Goal: Information Seeking & Learning: Learn about a topic

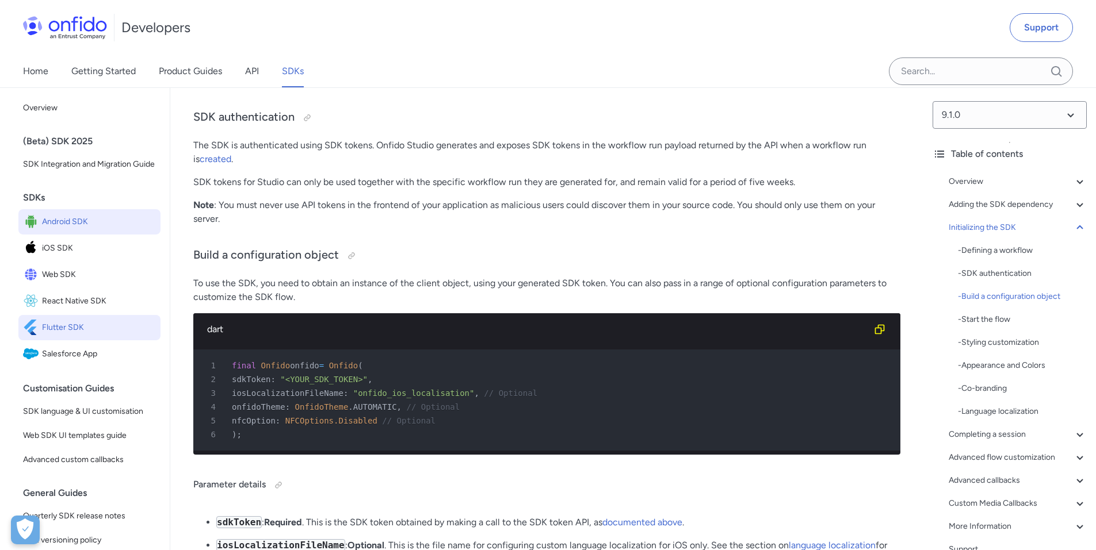
scroll to position [2187, 0]
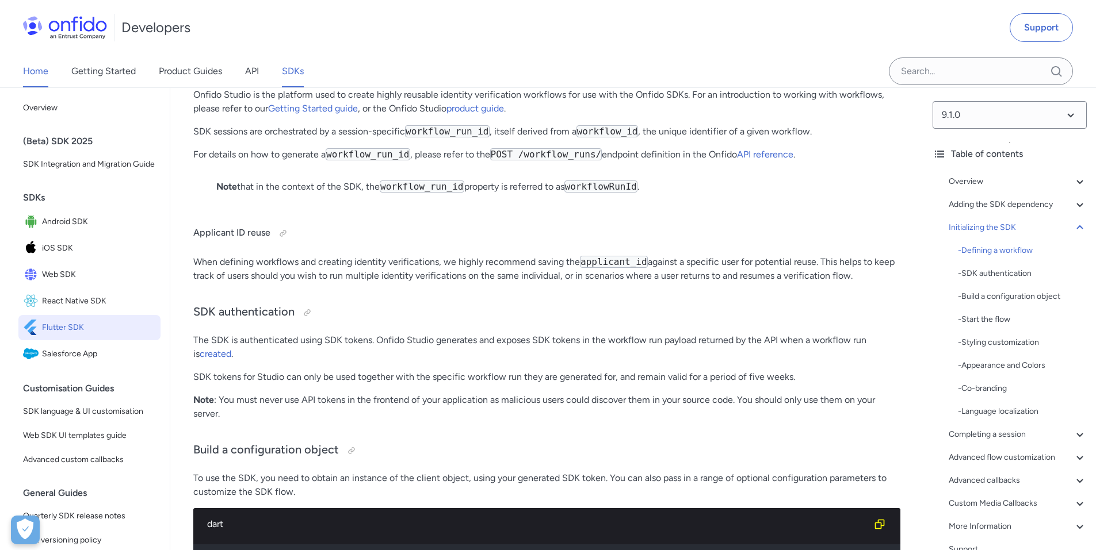
click at [42, 70] on link "Home" at bounding box center [35, 71] width 25 height 32
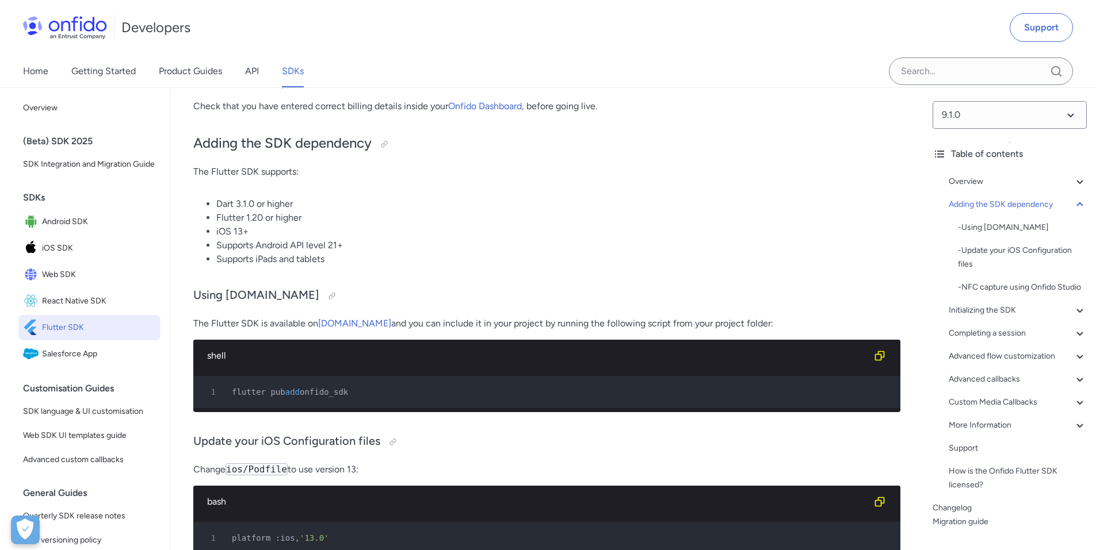
scroll to position [577, 0]
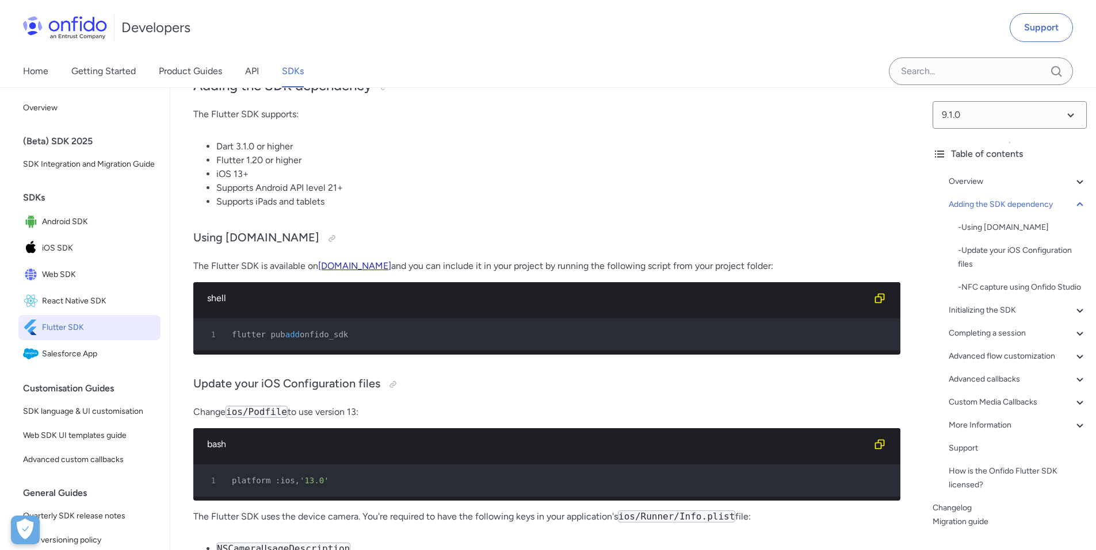
click at [338, 269] on link "[DOMAIN_NAME]" at bounding box center [354, 266] width 73 height 11
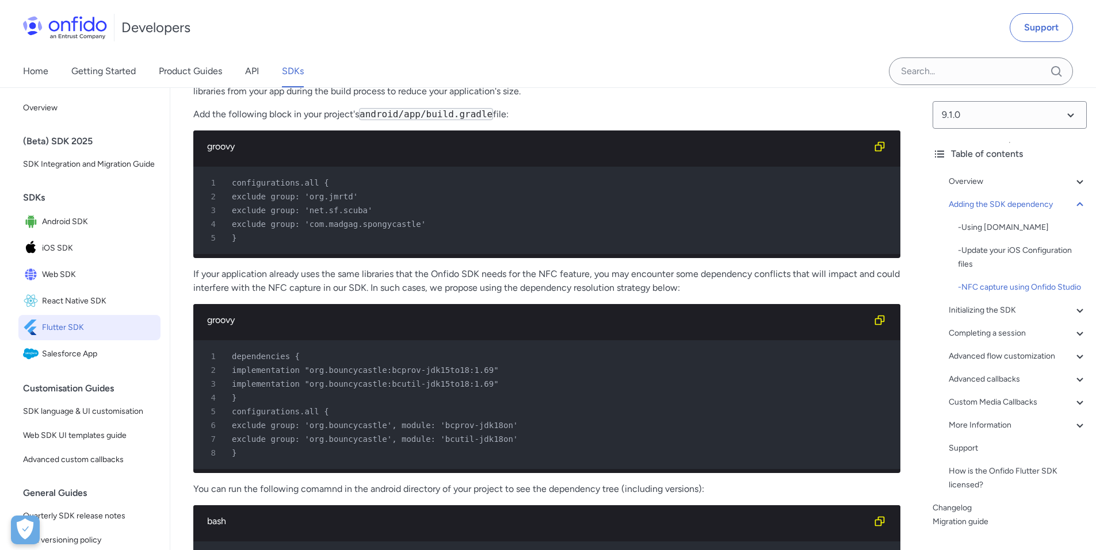
scroll to position [1440, 0]
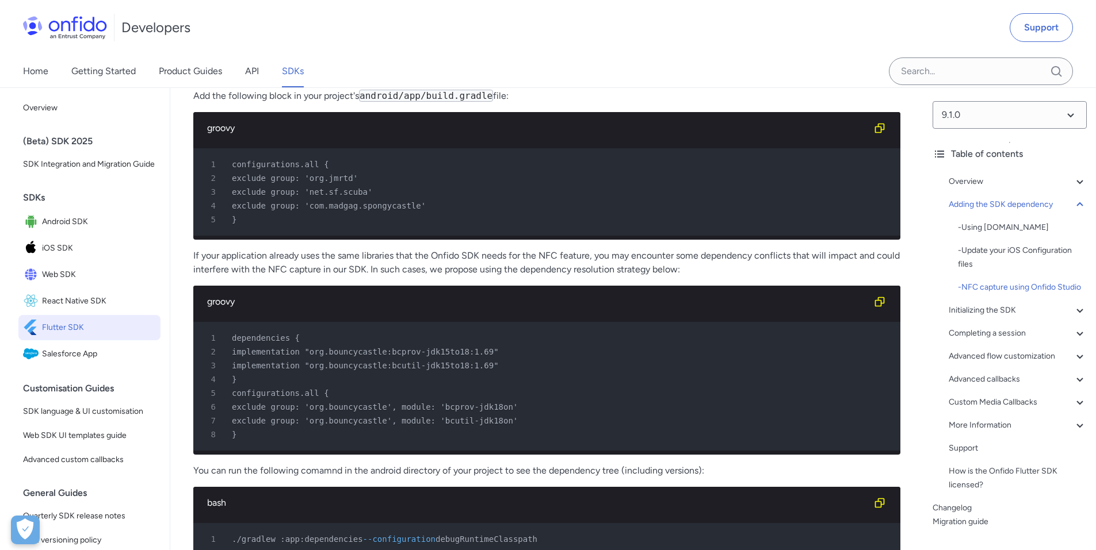
click at [398, 227] on div "5 }" at bounding box center [541, 220] width 686 height 14
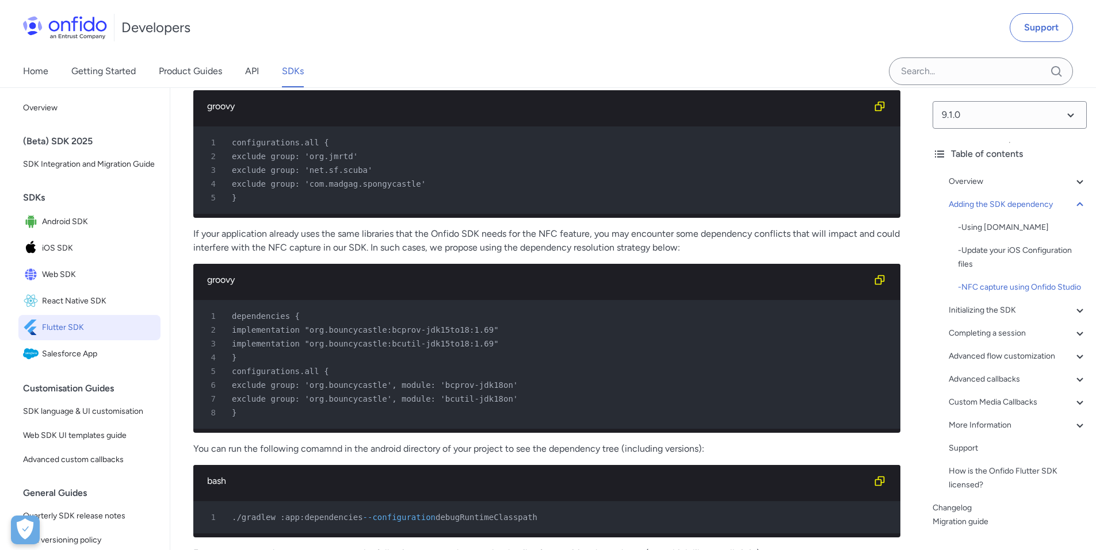
scroll to position [1497, 0]
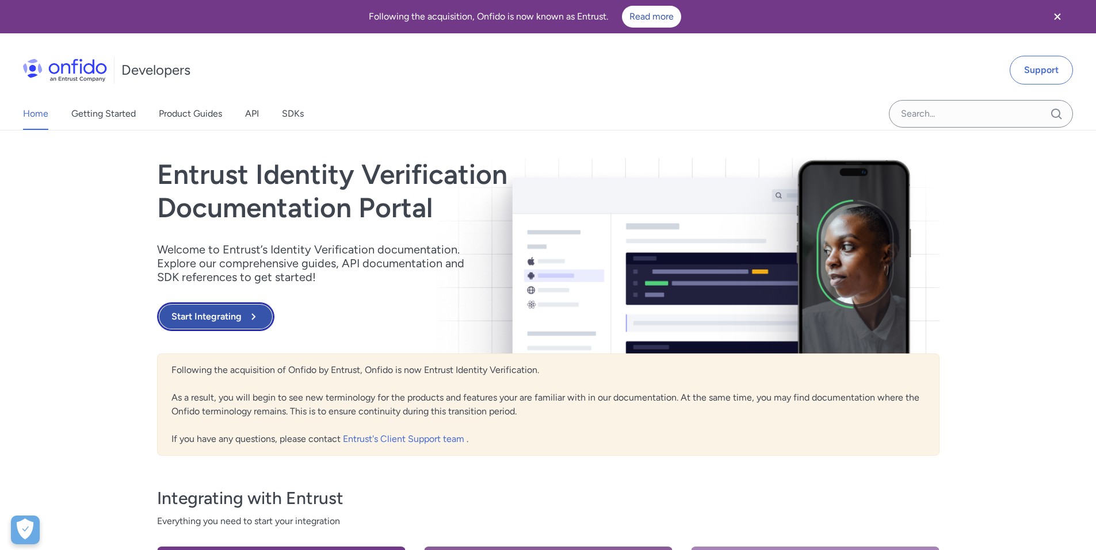
click at [211, 315] on button "Start Integrating" at bounding box center [215, 317] width 117 height 29
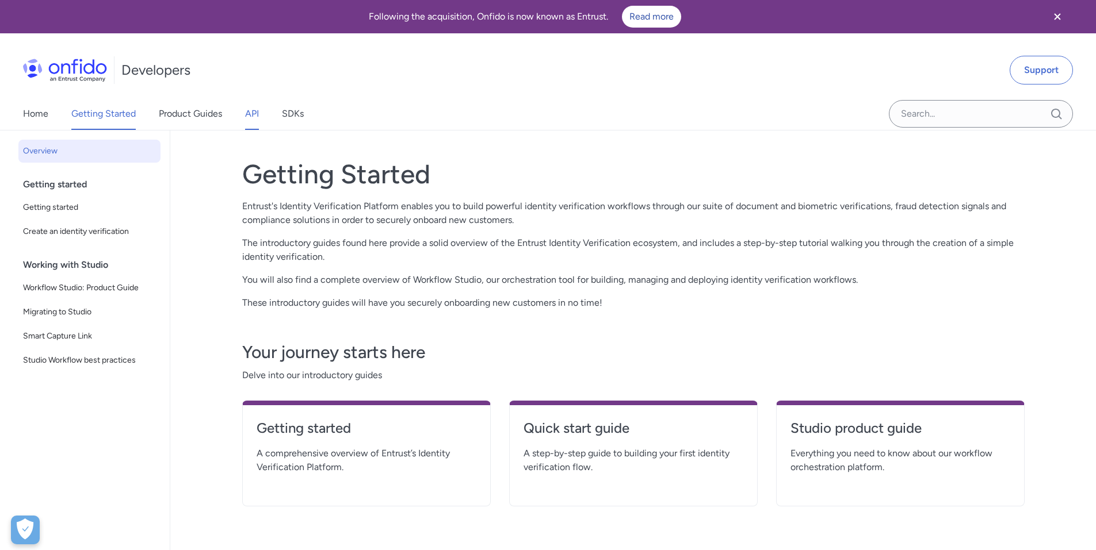
click at [257, 112] on link "API" at bounding box center [252, 114] width 14 height 32
click at [290, 113] on link "SDKs" at bounding box center [293, 114] width 22 height 32
